Goal: Task Accomplishment & Management: Manage account settings

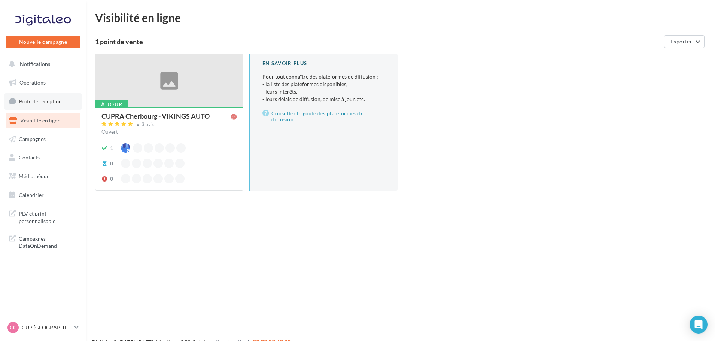
click at [19, 100] on span "Boîte de réception" at bounding box center [40, 101] width 43 height 6
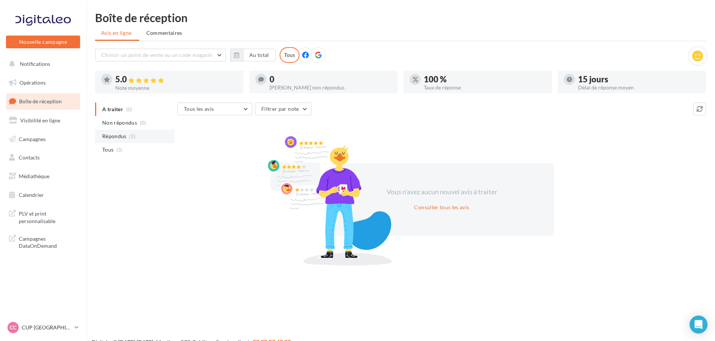
click at [125, 134] on span "Répondus" at bounding box center [114, 135] width 24 height 7
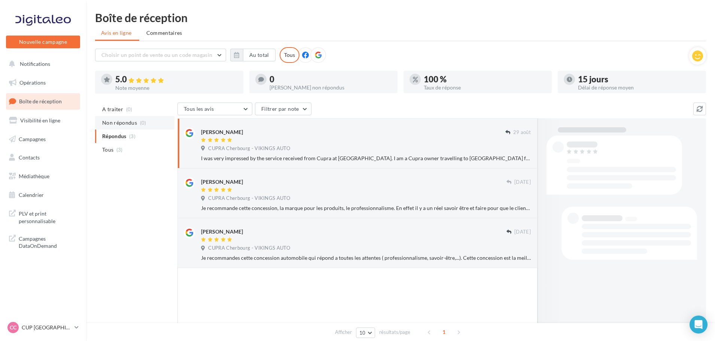
click at [124, 127] on li "Non répondus (0)" at bounding box center [134, 122] width 79 height 13
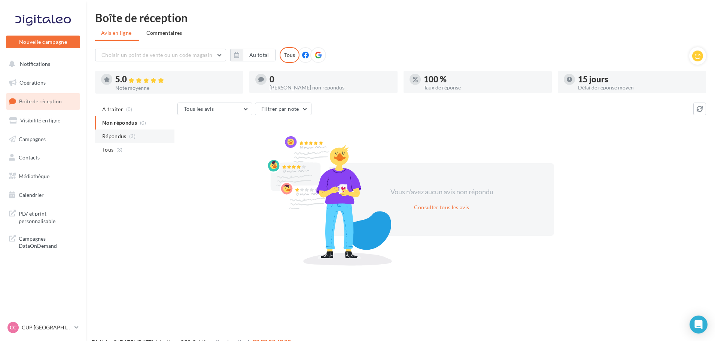
click at [121, 140] on span "Répondus" at bounding box center [114, 135] width 24 height 7
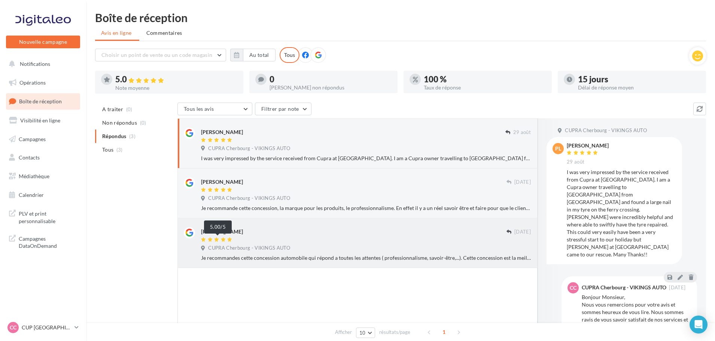
click at [231, 241] on icon at bounding box center [229, 239] width 5 height 4
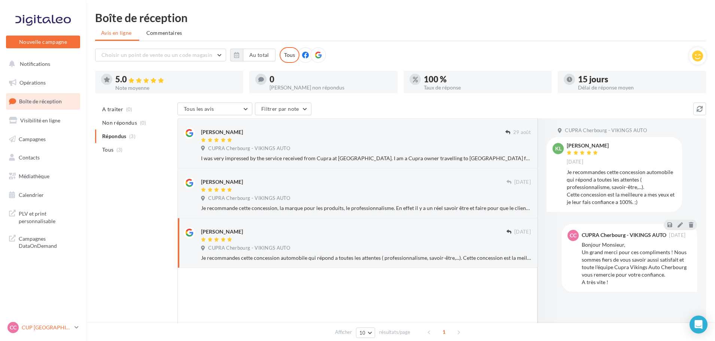
click at [33, 326] on p "CUP [GEOGRAPHIC_DATA]" at bounding box center [47, 327] width 50 height 7
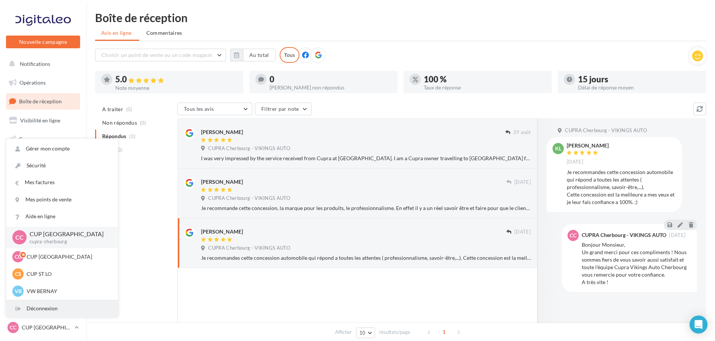
click at [62, 314] on div "Déconnexion" at bounding box center [62, 308] width 112 height 17
